Goal: Check status: Check status

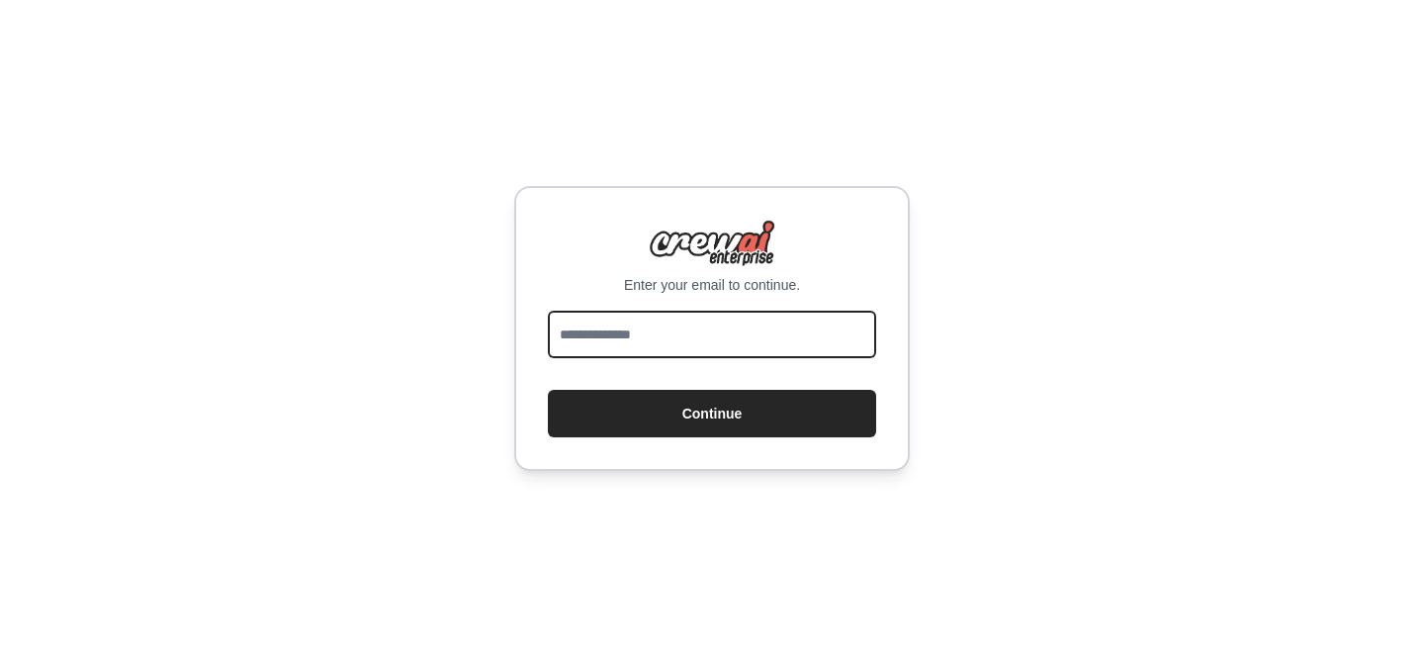
click at [581, 310] on input "email" at bounding box center [712, 333] width 328 height 47
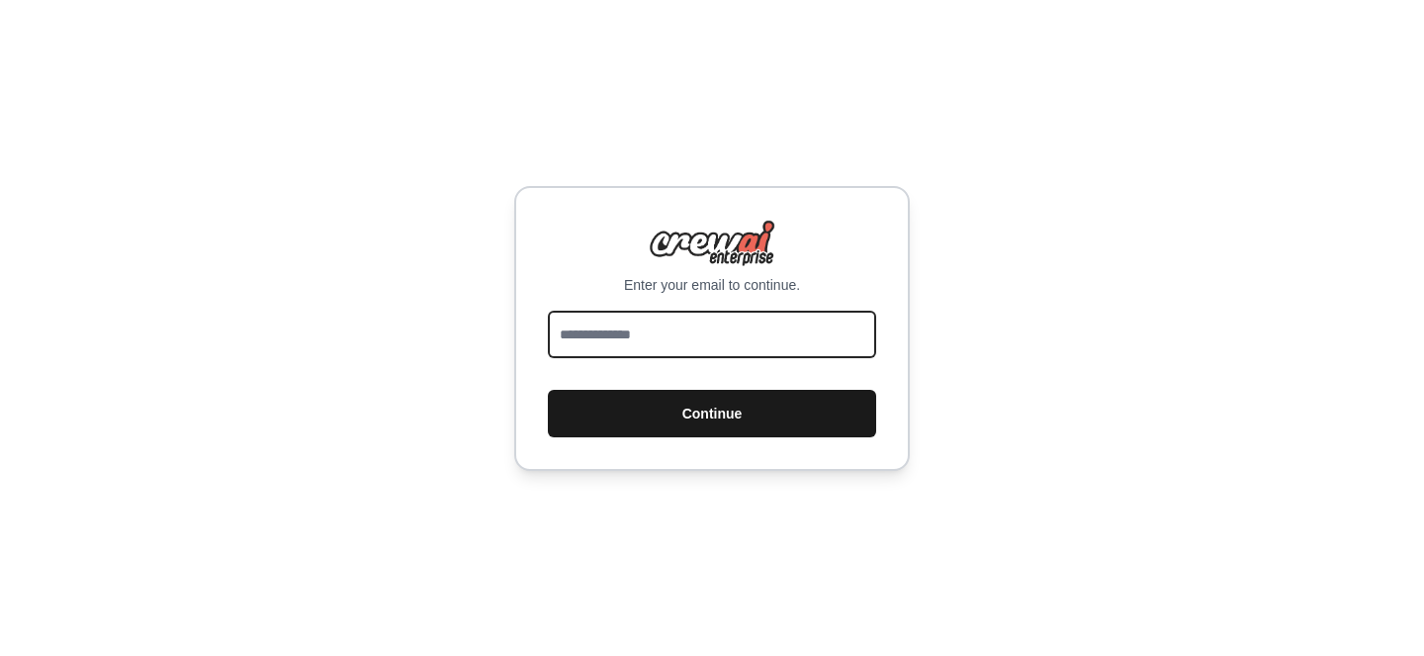
type input "**********"
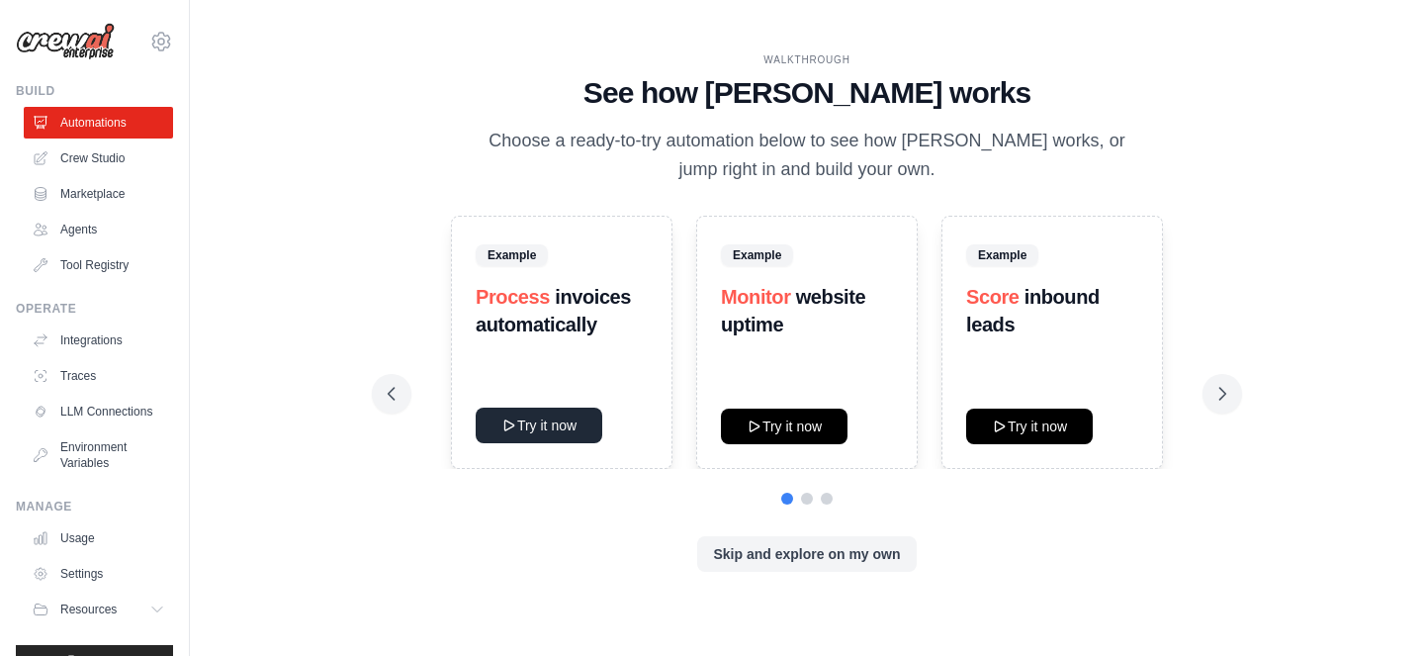
click at [554, 430] on button "Try it now" at bounding box center [539, 425] width 127 height 36
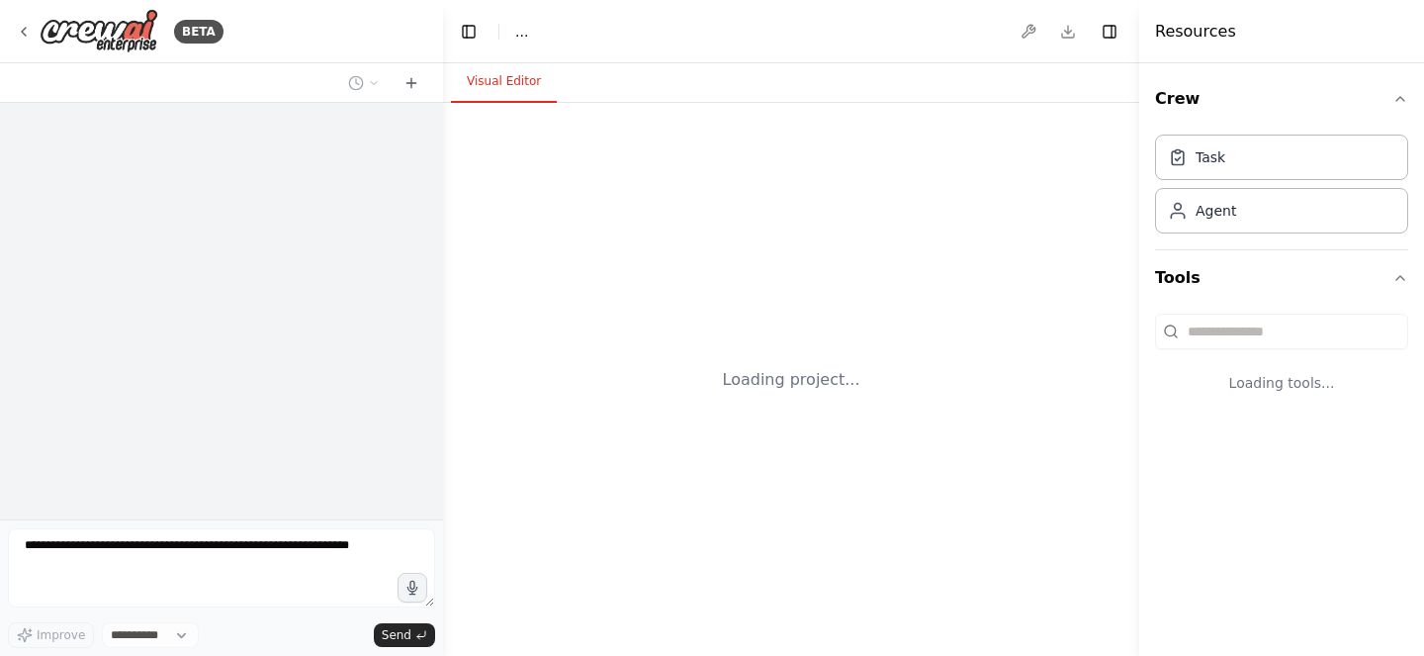
select select "****"
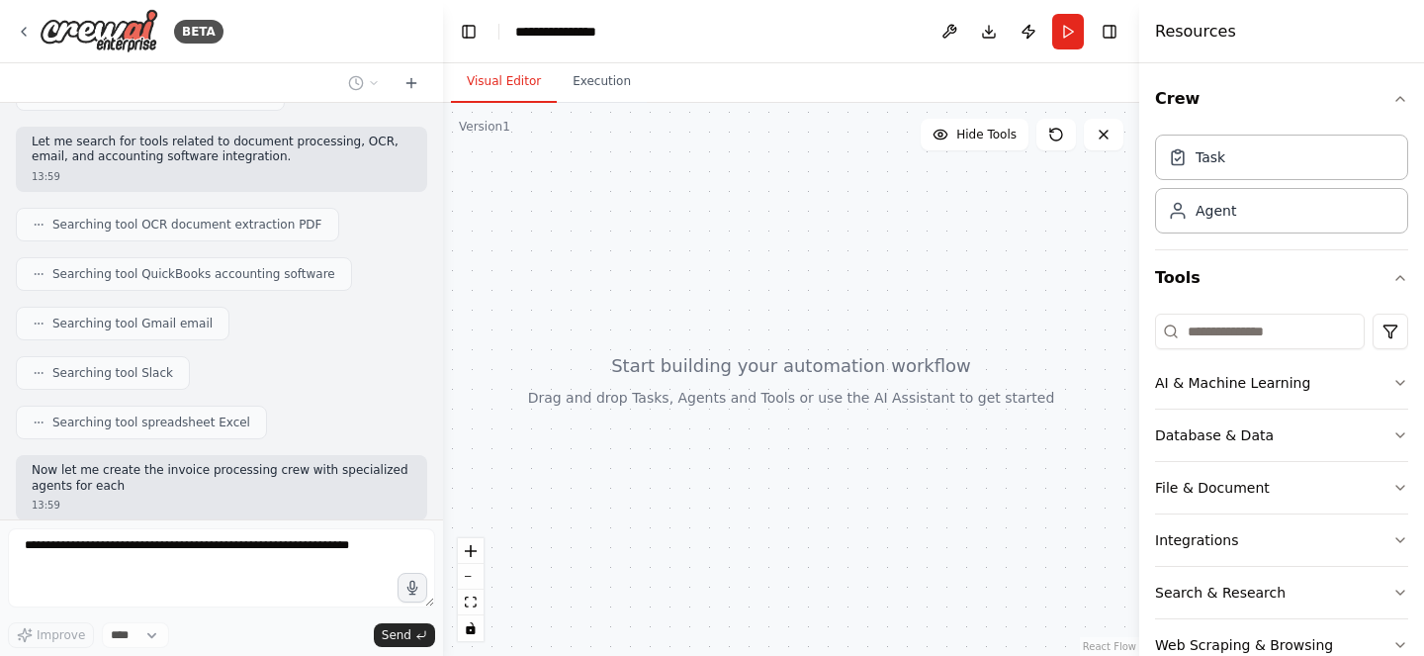
scroll to position [434, 0]
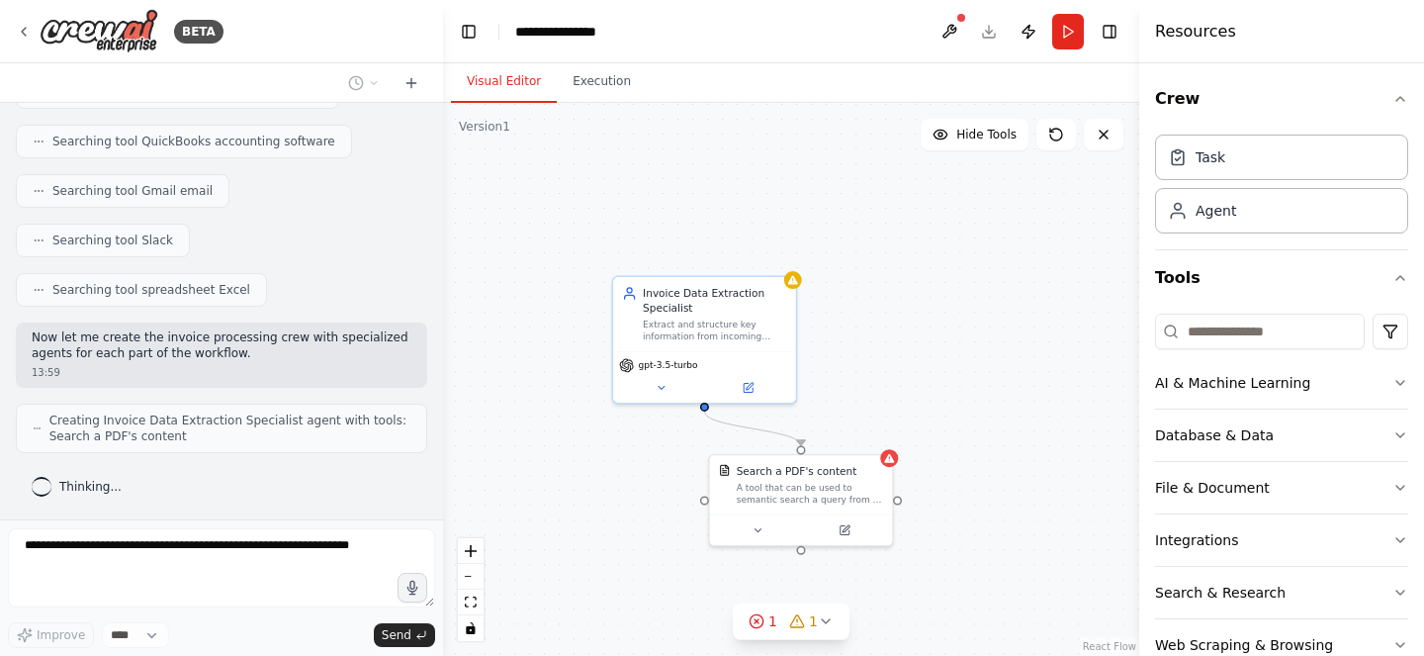
click at [15, 25] on div "BETA" at bounding box center [221, 31] width 443 height 63
click at [26, 34] on icon at bounding box center [24, 32] width 16 height 16
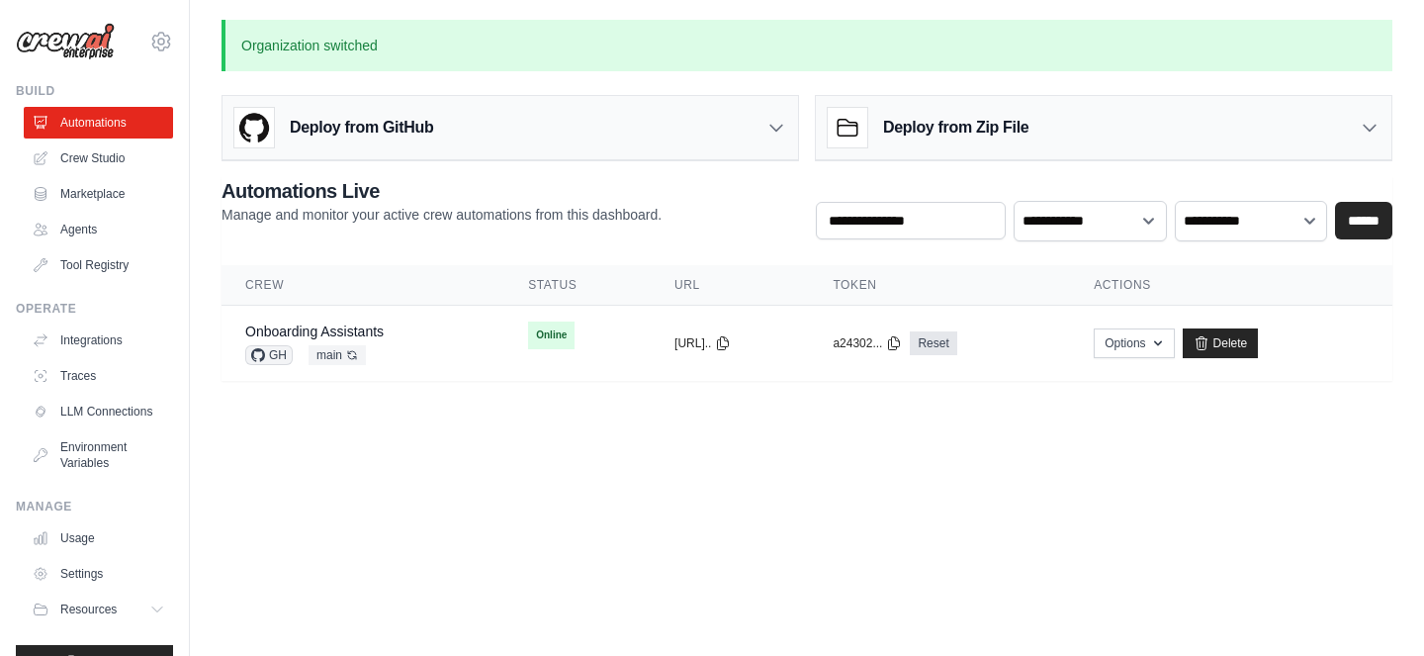
click at [221, 42] on p "Organization switched" at bounding box center [806, 45] width 1171 height 51
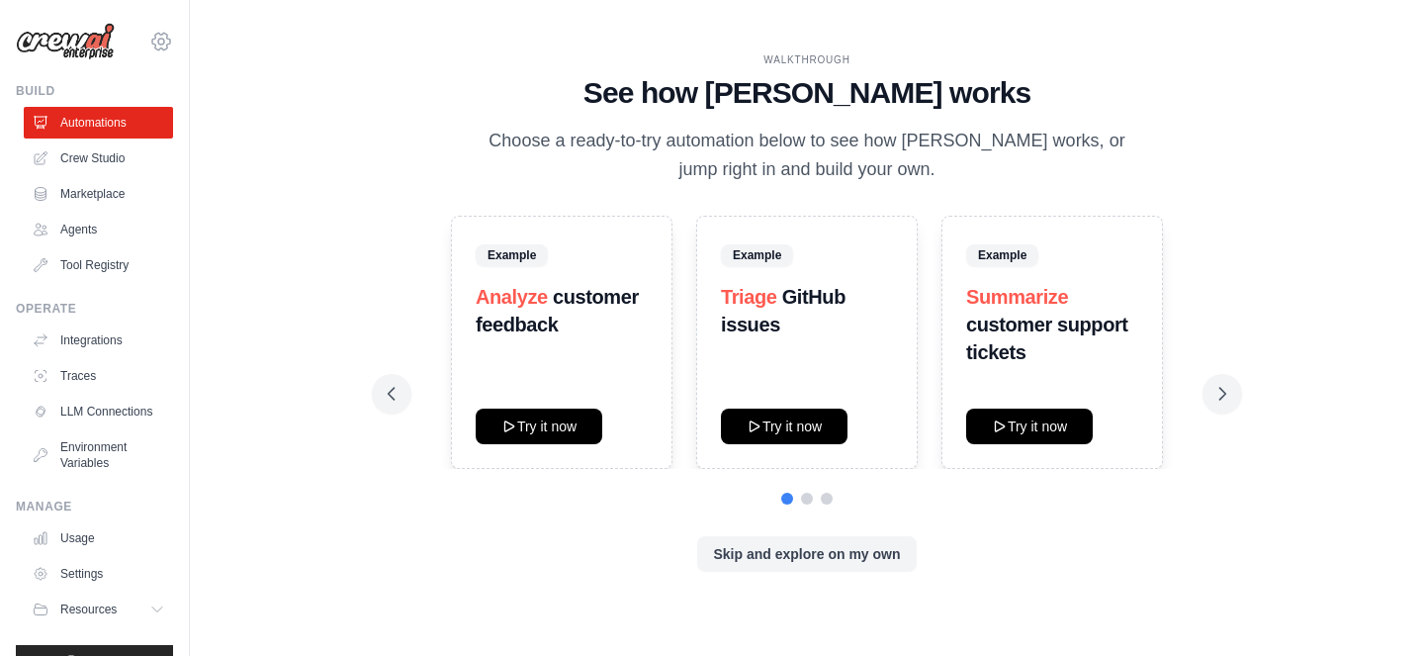
click at [163, 33] on icon at bounding box center [161, 41] width 18 height 17
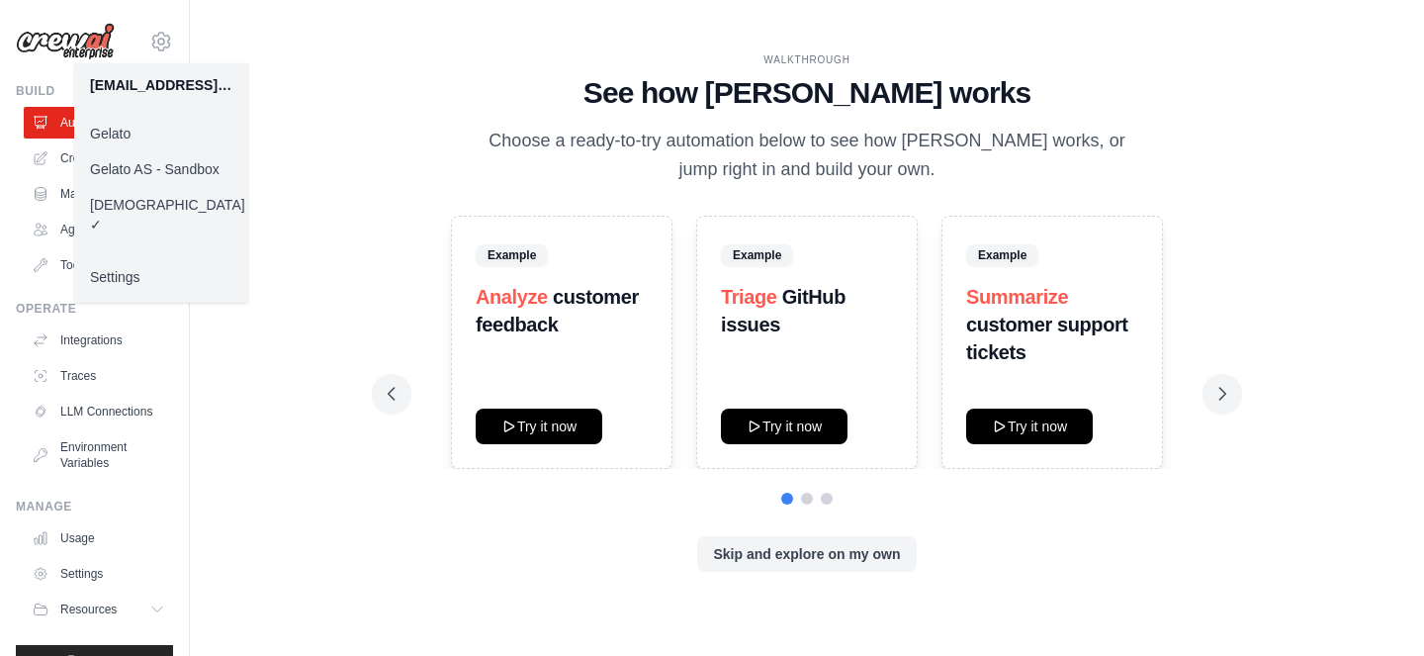
click at [150, 125] on link "Gelato" at bounding box center [161, 134] width 174 height 36
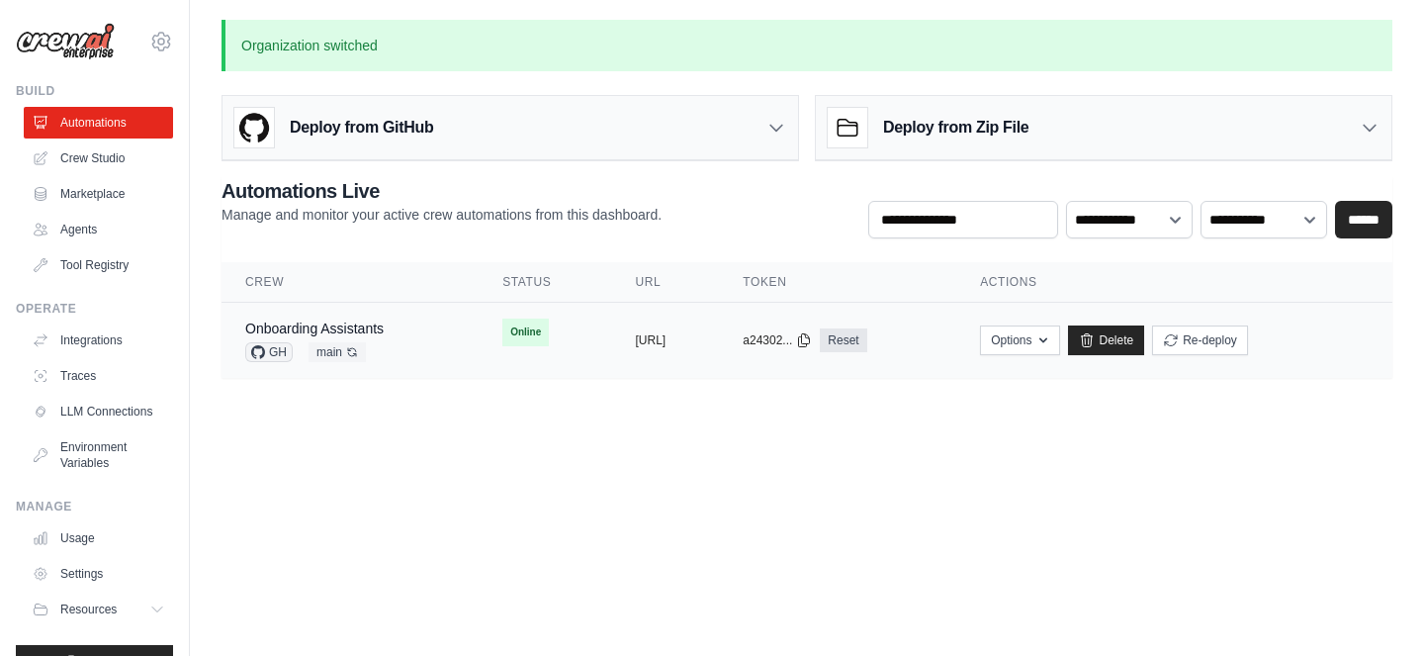
click at [428, 346] on td "Onboarding Assistants GH main Auto-deploy enabled" at bounding box center [349, 341] width 257 height 76
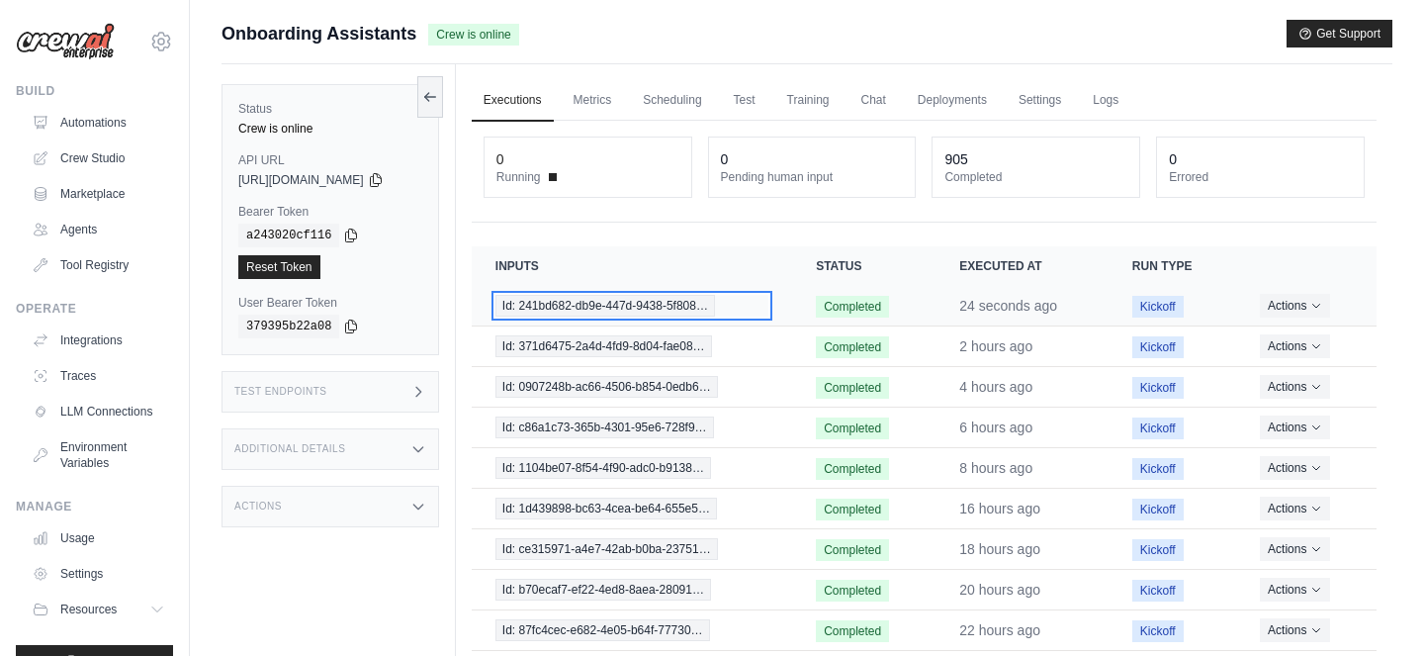
click at [715, 310] on span "Id: 241bd682-db9e-447d-9438-5f808…" at bounding box center [605, 306] width 220 height 22
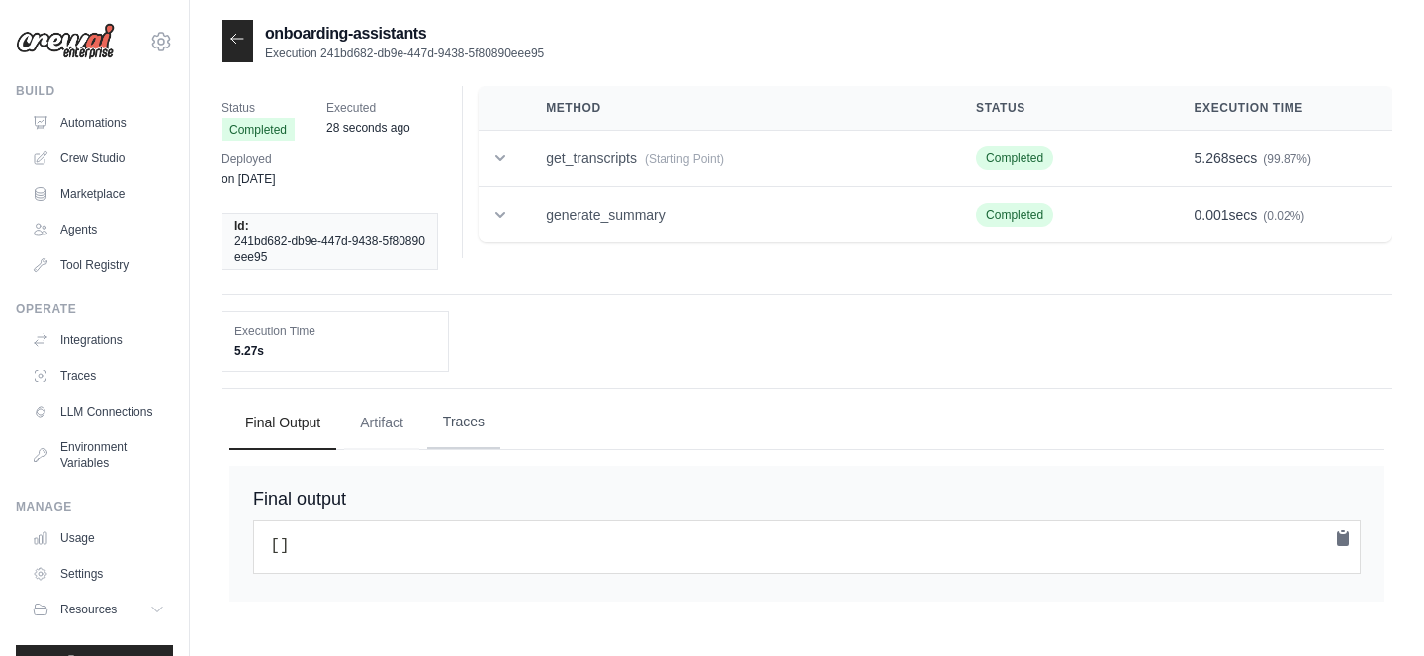
click at [461, 420] on button "Traces" at bounding box center [463, 422] width 73 height 53
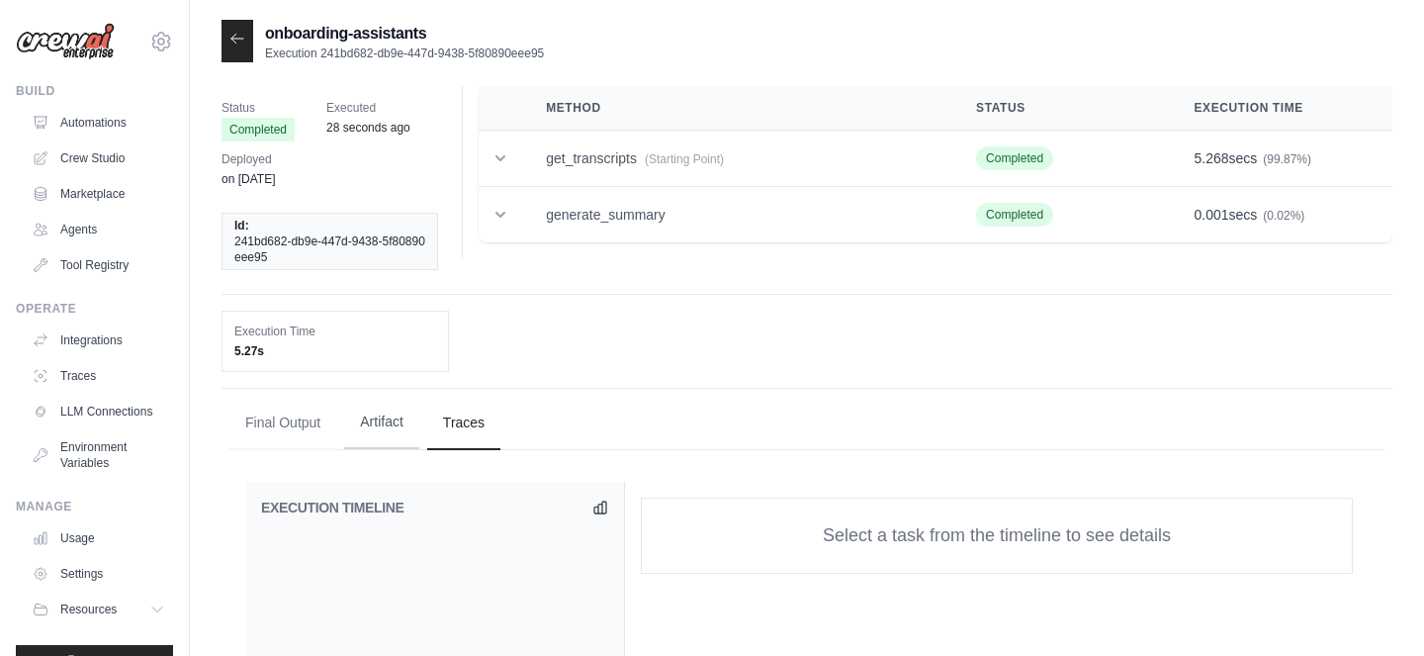
click at [384, 417] on button "Artifact" at bounding box center [381, 422] width 75 height 53
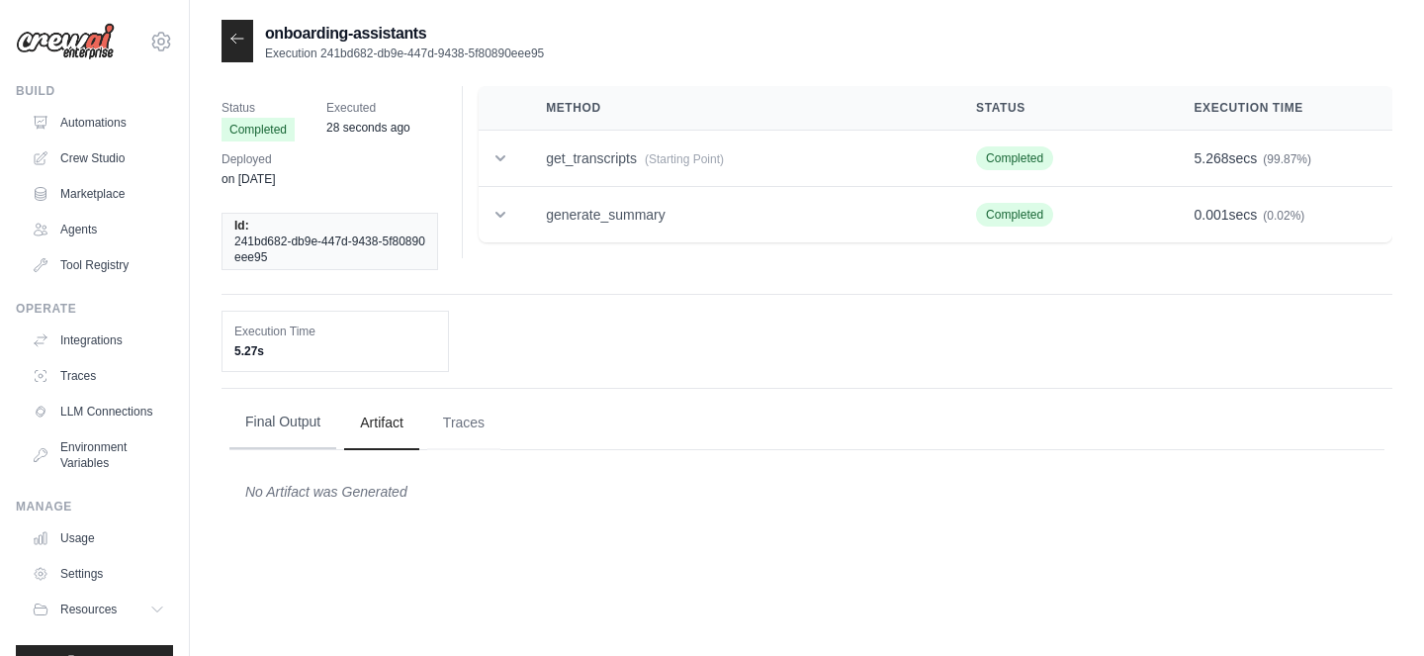
click at [281, 429] on button "Final Output" at bounding box center [282, 422] width 107 height 53
click at [237, 53] on div at bounding box center [237, 41] width 32 height 43
click at [237, 43] on icon at bounding box center [237, 39] width 16 height 16
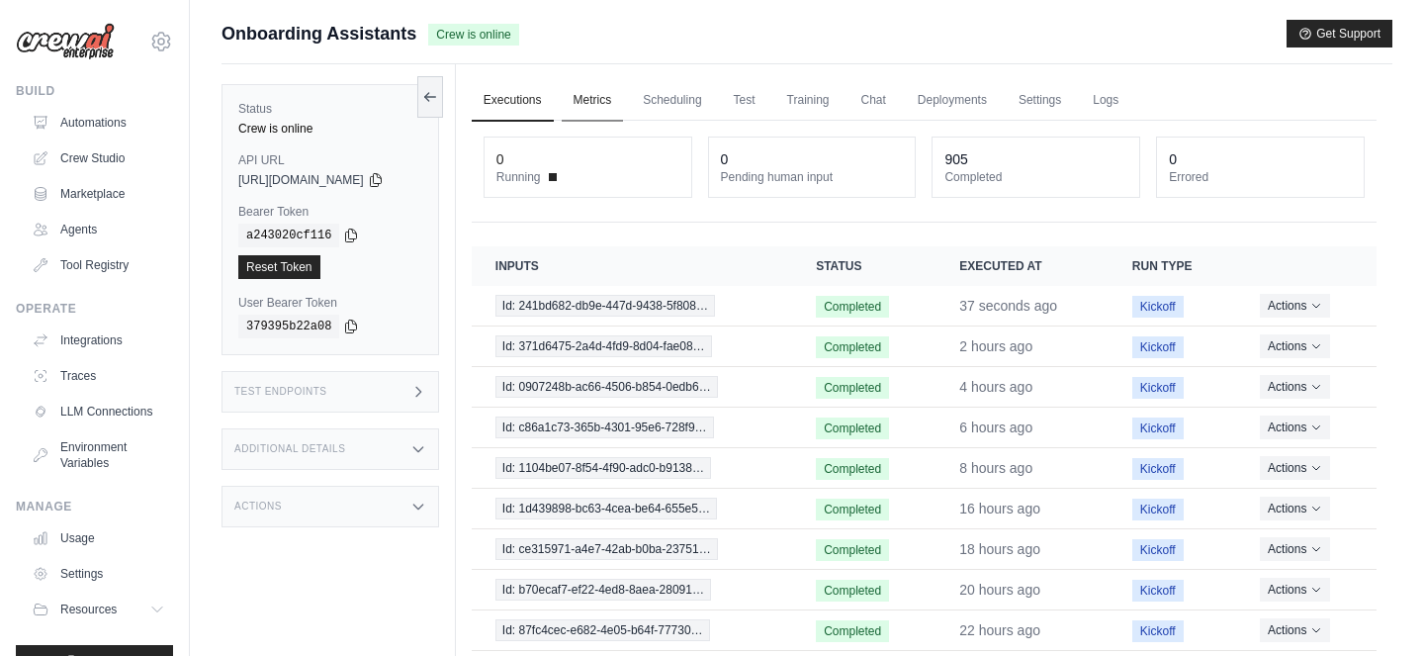
click at [581, 101] on link "Metrics" at bounding box center [593, 101] width 62 height 42
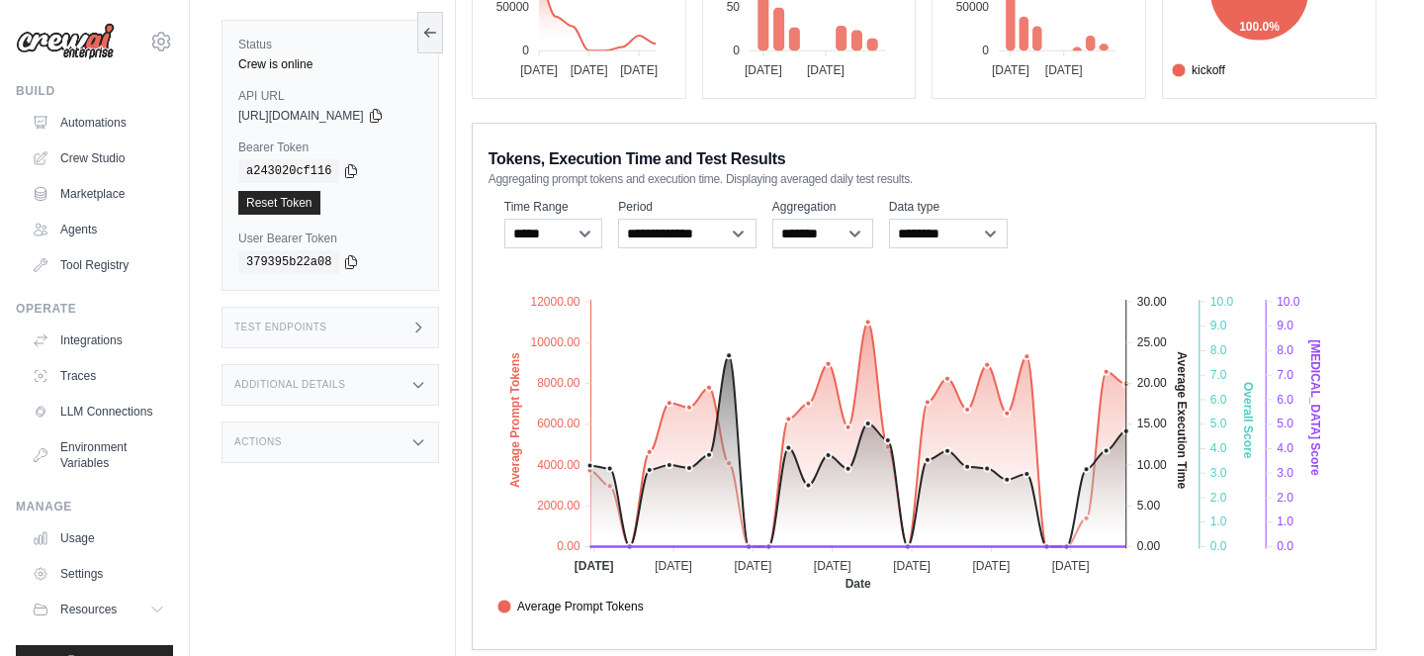
scroll to position [343, 0]
